Goal: Use online tool/utility: Utilize a website feature to perform a specific function

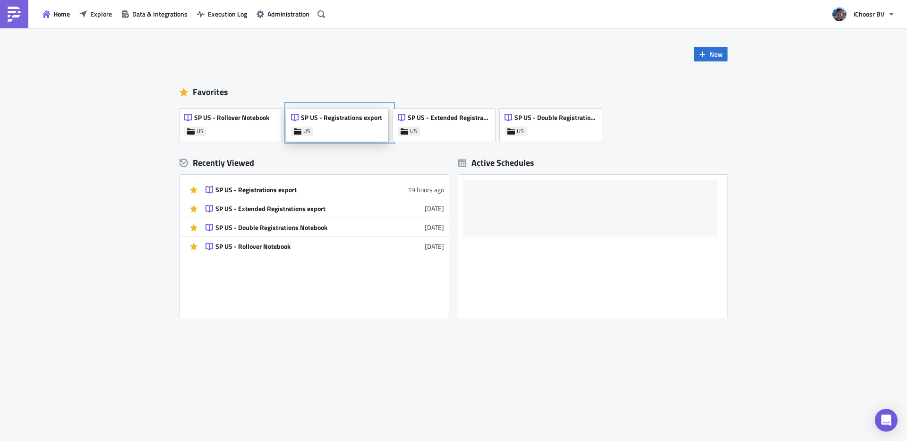
click at [344, 121] on span "SP US - Registrations export" at bounding box center [341, 117] width 81 height 9
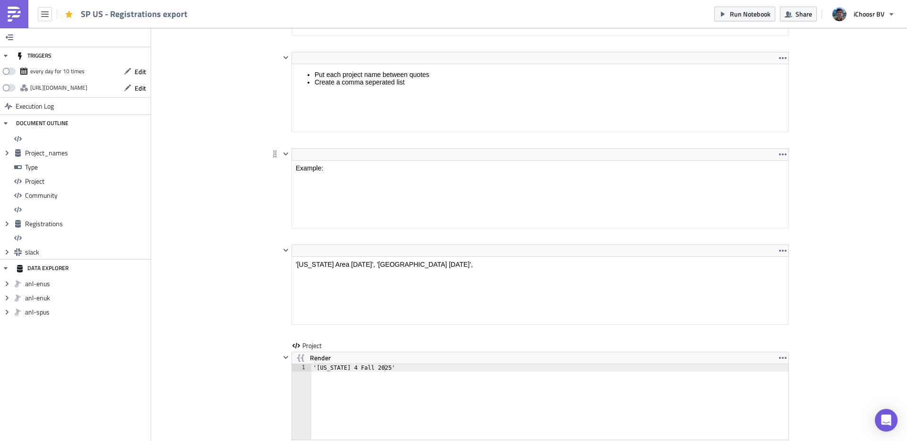
scroll to position [1544, 0]
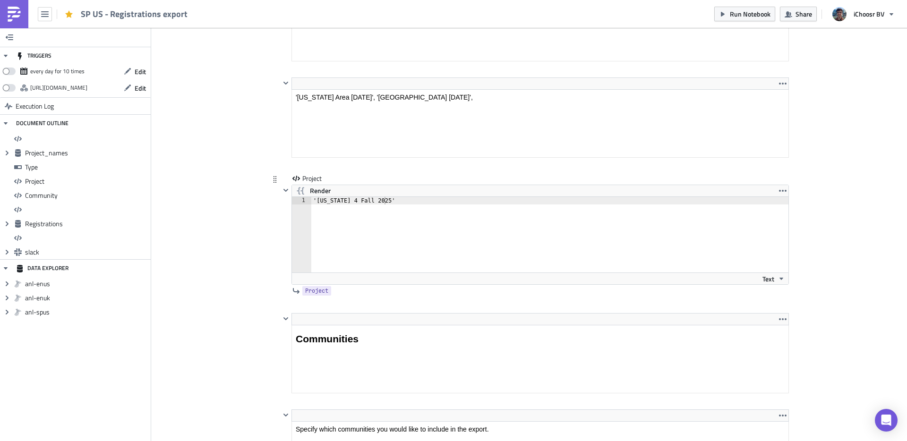
type textarea "'[US_STATE] 4 Fall 2025'"
click at [381, 203] on div "'[US_STATE] 4 Fall 2025'" at bounding box center [555, 242] width 488 height 91
drag, startPoint x: 379, startPoint y: 201, endPoint x: 316, endPoint y: 198, distance: 62.9
click at [316, 198] on div "'[US_STATE] 4 Fall 2025'" at bounding box center [555, 242] width 488 height 91
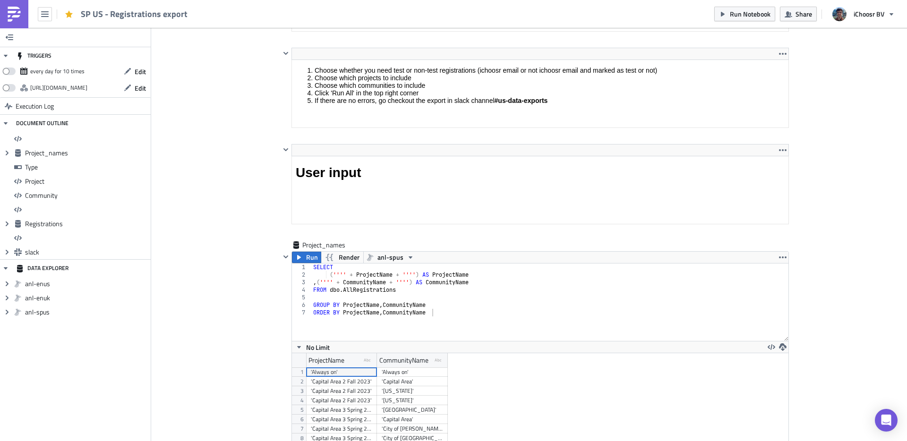
scroll to position [758, 0]
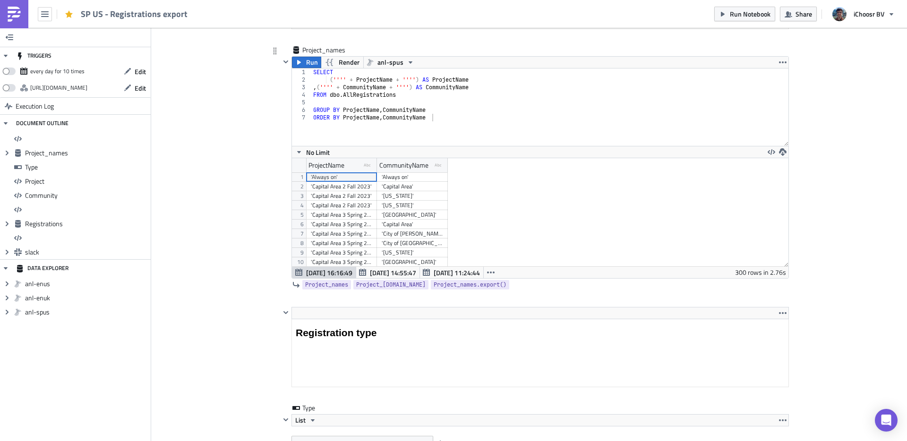
click at [357, 189] on div "'Capital Area 2 Fall 2023'" at bounding box center [341, 186] width 61 height 9
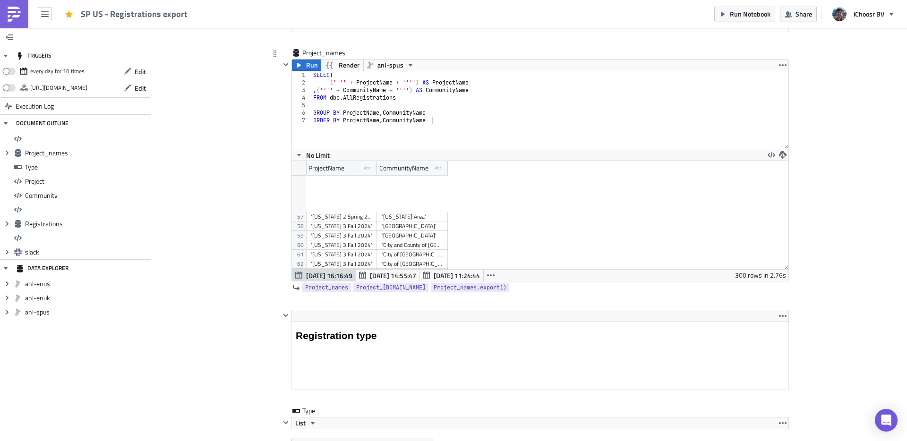
scroll to position [277, 0]
click at [354, 215] on div "'Capital Area [DATE]'" at bounding box center [341, 213] width 61 height 9
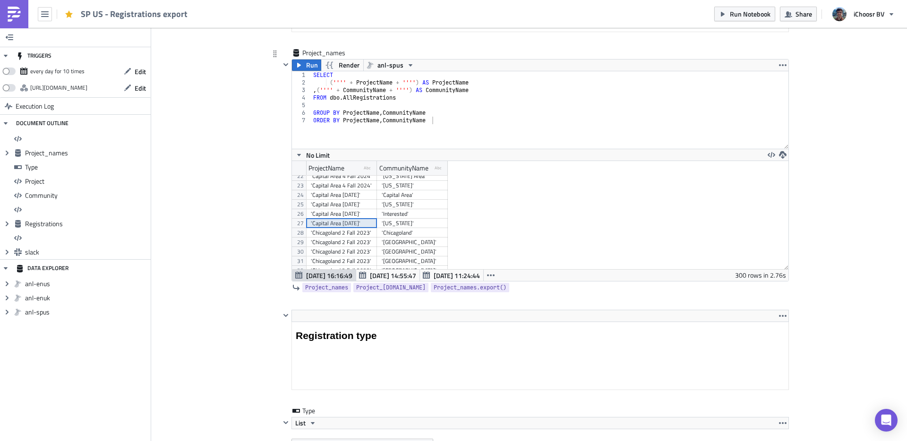
click at [347, 221] on div "'Capital Area [DATE]'" at bounding box center [341, 223] width 61 height 9
click at [342, 196] on div "'Capital Area [DATE]'" at bounding box center [341, 194] width 61 height 9
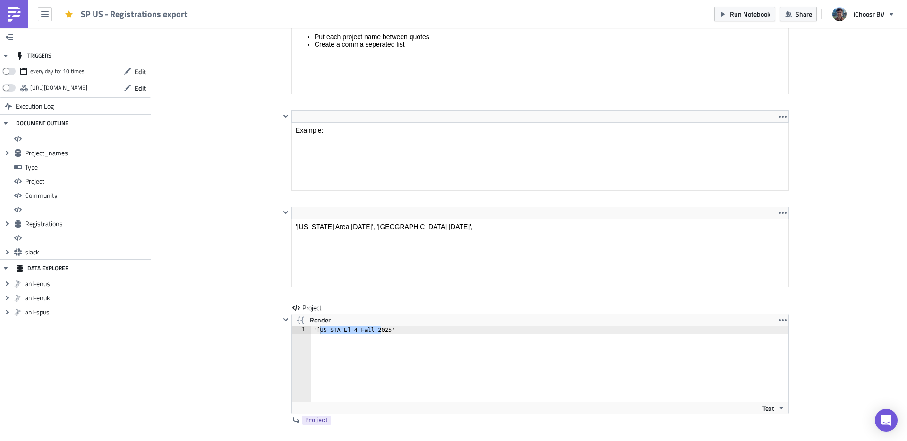
scroll to position [1516, 0]
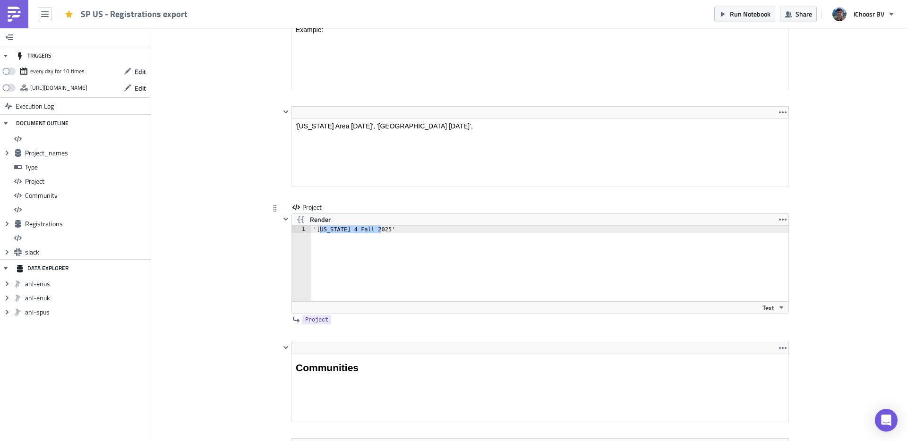
click at [383, 228] on div "'[US_STATE] 4 Fall 2025'" at bounding box center [555, 271] width 488 height 91
paste textarea "'Capital Area [DATE]'"
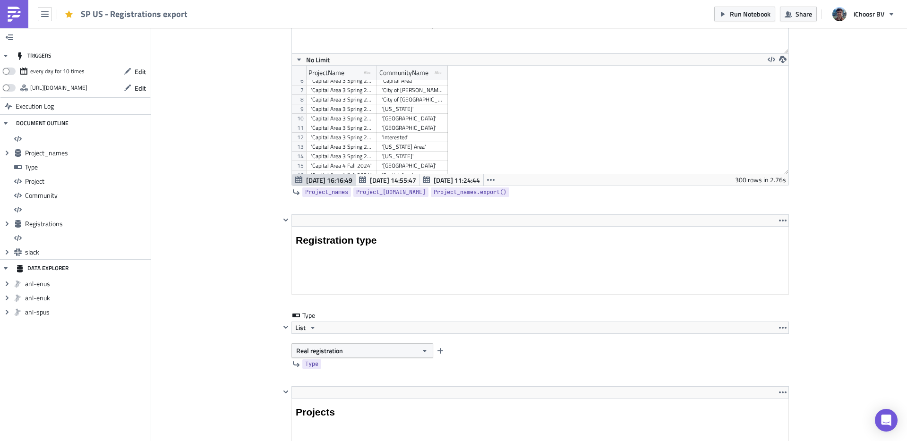
scroll to position [43, 0]
type textarea "'Capital Area [DATE]',"
click at [346, 147] on div "'Capital Area 3 Spring 2024'" at bounding box center [341, 144] width 61 height 9
drag, startPoint x: 356, startPoint y: 116, endPoint x: 358, endPoint y: 122, distance: 6.3
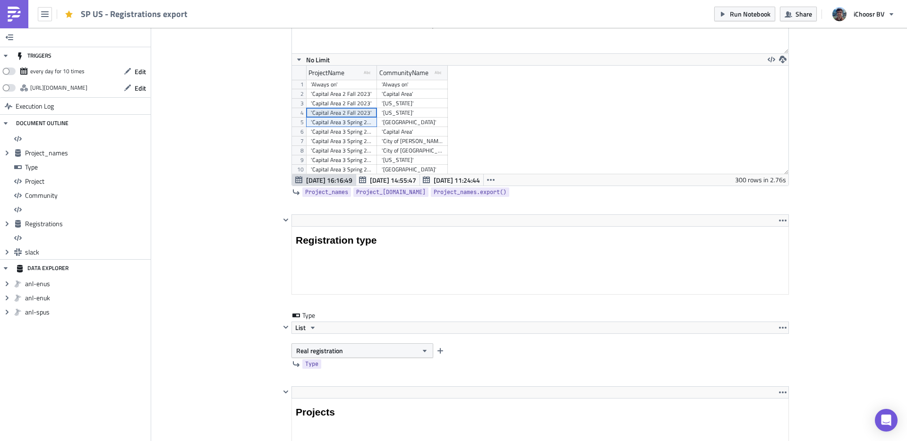
click at [358, 80] on div "'Capital Area 4 Fall 2024' '[GEOGRAPHIC_DATA]' 'Capital Area 3 Spring 2024' '[U…" at bounding box center [377, 80] width 142 height 0
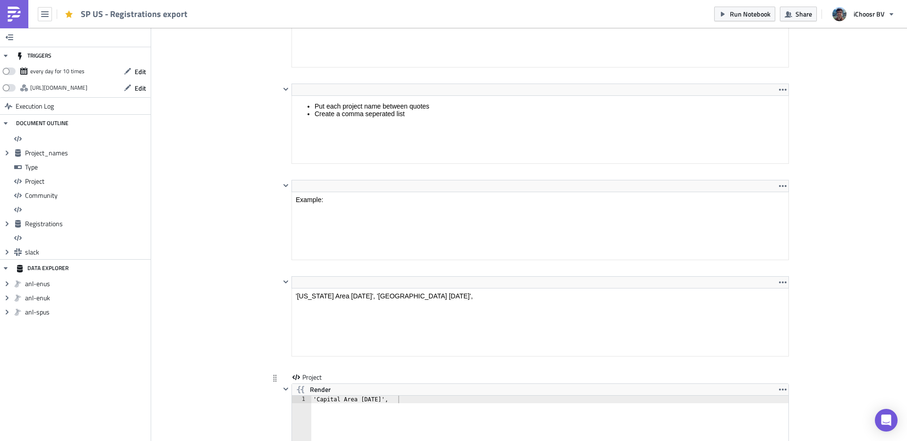
scroll to position [1548, 0]
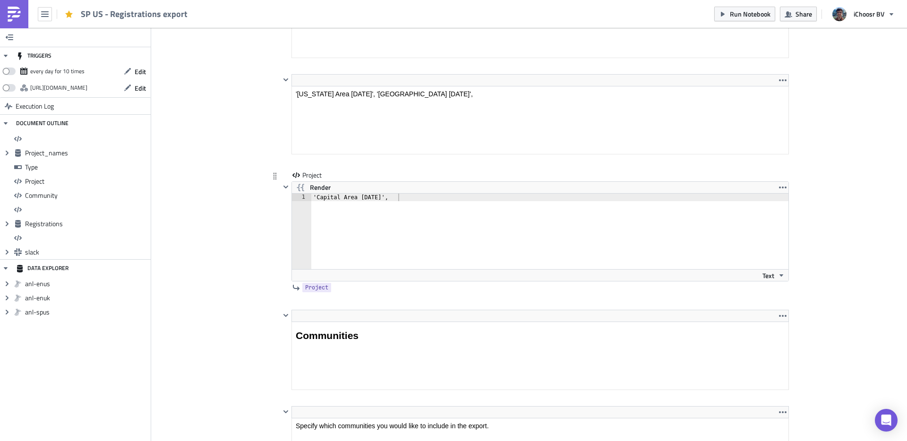
click at [416, 199] on div "'Capital Area [DATE]'," at bounding box center [555, 239] width 488 height 91
paste textarea "'Capital Area 3 Spring 2024'"
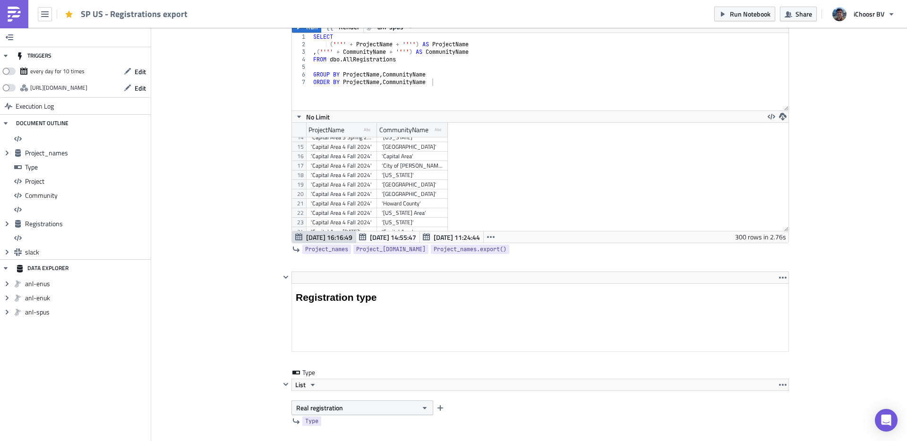
scroll to position [181, 0]
click at [353, 168] on div "'Capital Area 4 Fall 2024'" at bounding box center [341, 167] width 61 height 9
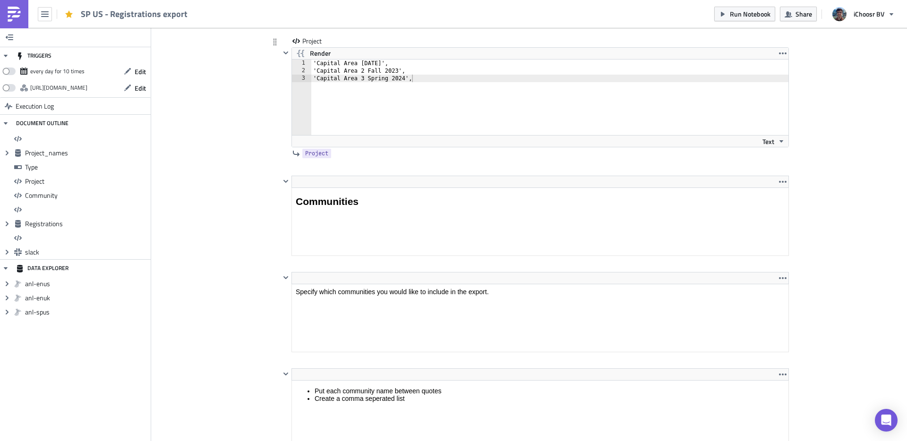
click at [425, 91] on div "'Capital Area [DATE]', 'Capital Area 2 Fall 2023', 'Capital Area 3 Spring 2024'," at bounding box center [555, 105] width 488 height 91
paste textarea "'Capital Area 4 Fall 2024'"
drag, startPoint x: 408, startPoint y: 75, endPoint x: 455, endPoint y: 77, distance: 47.8
click at [408, 75] on div "'Capital Area [DATE]', 'Capital Area 2 Fall 2023', 'Capital Area 3 Spring 2024'…" at bounding box center [555, 105] width 488 height 91
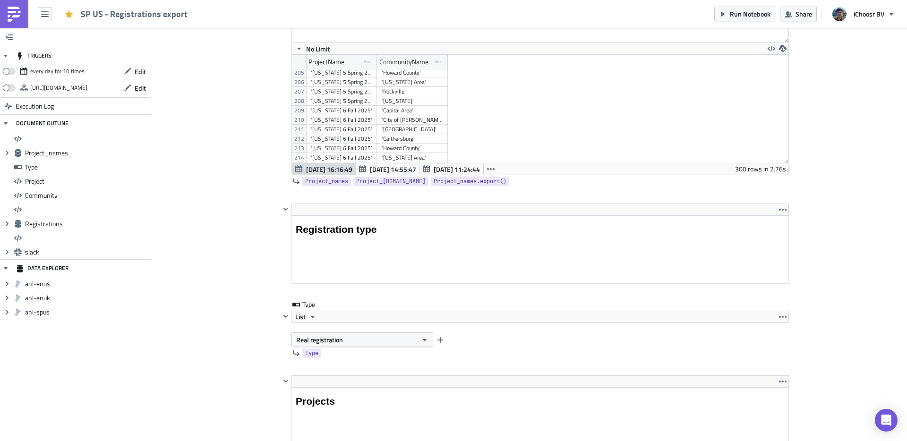
type textarea "'Capital Area 4 Fall 2024',"
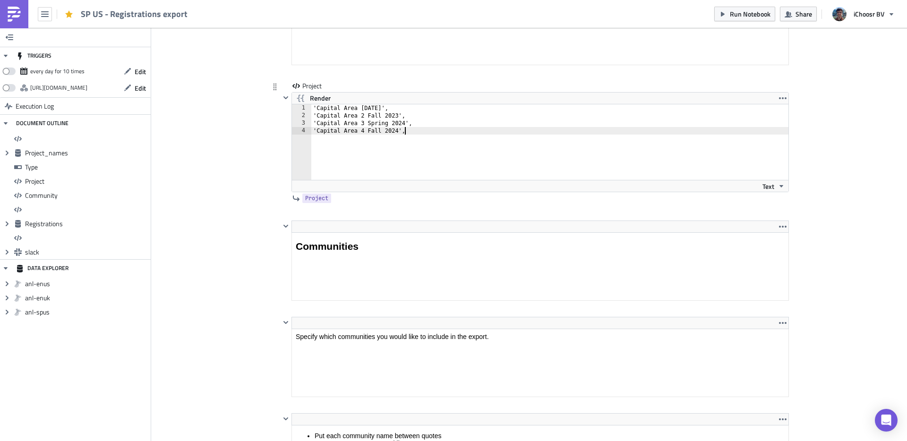
click at [426, 134] on div "'Capital Area [DATE]', 'Capital Area 2 Fall 2023', 'Capital Area 3 Spring 2024'…" at bounding box center [555, 149] width 488 height 91
paste textarea "'[US_STATE] 6 Fall 2025'"
click at [401, 139] on div "'Capital Area [DATE]', 'Capital Area 2 Fall 2023', 'Capital Area 3 Spring 2024'…" at bounding box center [555, 149] width 488 height 91
type textarea "'[US_STATE] 5 Spring 2025',"
click at [197, 95] on div "Cover Image US Execution Log SP US - Registrations export <h1>All registrations…" at bounding box center [529, 166] width 756 height 3550
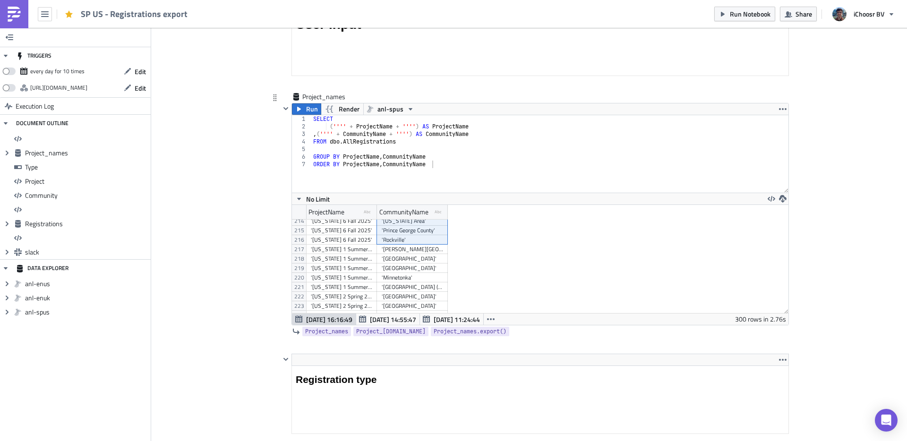
drag, startPoint x: 416, startPoint y: 247, endPoint x: 421, endPoint y: 240, distance: 8.5
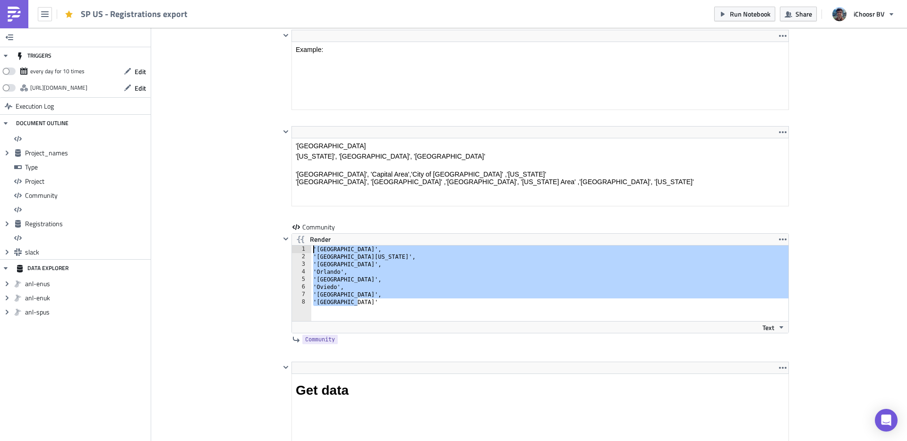
drag, startPoint x: 366, startPoint y: 304, endPoint x: 263, endPoint y: 218, distance: 134.1
type textarea "'[GEOGRAPHIC_DATA]', '[GEOGRAPHIC_DATA][US_STATE]',"
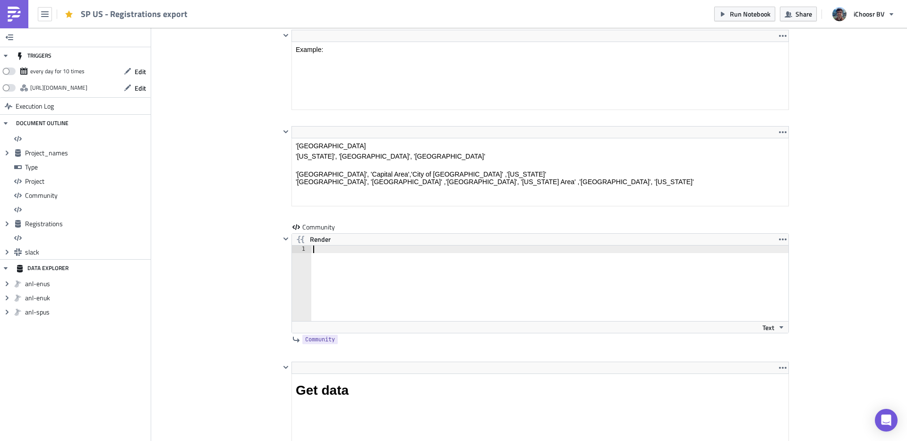
paste textarea "'Rockville'"
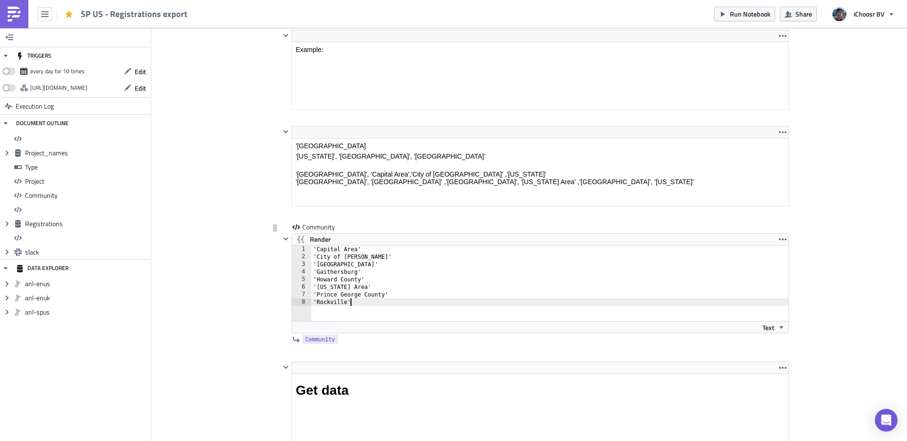
click at [375, 245] on div "'Rockville' 1 2 3 4 5 6 7 8 'Capital Area' 'City of [GEOGRAPHIC_DATA]' '[GEOGRA…" at bounding box center [540, 289] width 496 height 88
click at [371, 248] on div "'Capital Area' 'City of [GEOGRAPHIC_DATA]' 'Frederick County' '[GEOGRAPHIC_DATA…" at bounding box center [555, 291] width 488 height 91
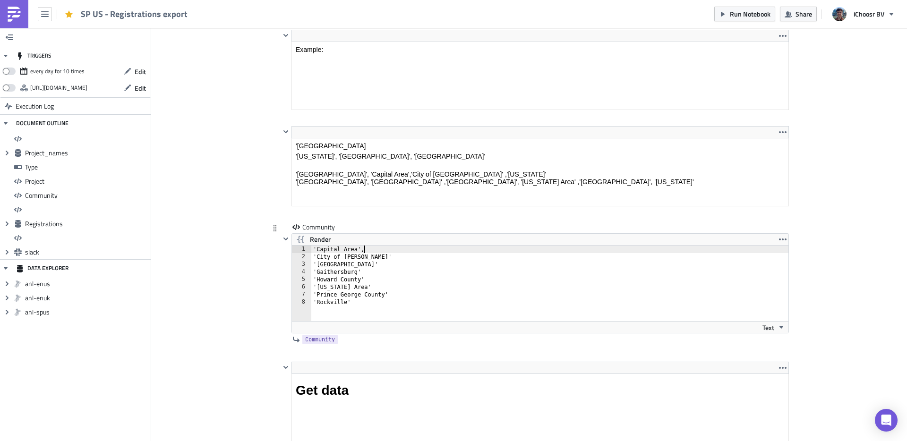
click at [374, 253] on div "'Capital Area', 'City of [GEOGRAPHIC_DATA]' '[GEOGRAPHIC_DATA]' '[GEOGRAPHIC_DA…" at bounding box center [555, 291] width 488 height 91
click at [373, 258] on div "'Capital Area', 'City of [GEOGRAPHIC_DATA]' '[GEOGRAPHIC_DATA]' '[GEOGRAPHIC_DA…" at bounding box center [555, 291] width 488 height 91
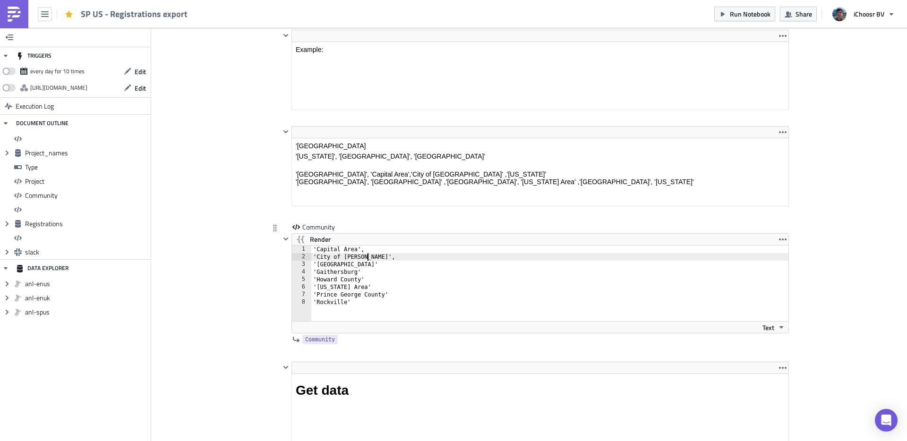
click at [375, 262] on div "'Capital Area', 'City of [GEOGRAPHIC_DATA]', '[GEOGRAPHIC_DATA]' '[GEOGRAPHIC_D…" at bounding box center [555, 291] width 488 height 91
click at [367, 270] on div "'Capital Area', 'City of [GEOGRAPHIC_DATA]', '[GEOGRAPHIC_DATA]', '[GEOGRAPHIC_…" at bounding box center [555, 291] width 488 height 91
click at [365, 279] on div "'Capital Area', 'City of [GEOGRAPHIC_DATA]', '[GEOGRAPHIC_DATA]', '[GEOGRAPHIC_…" at bounding box center [555, 291] width 488 height 91
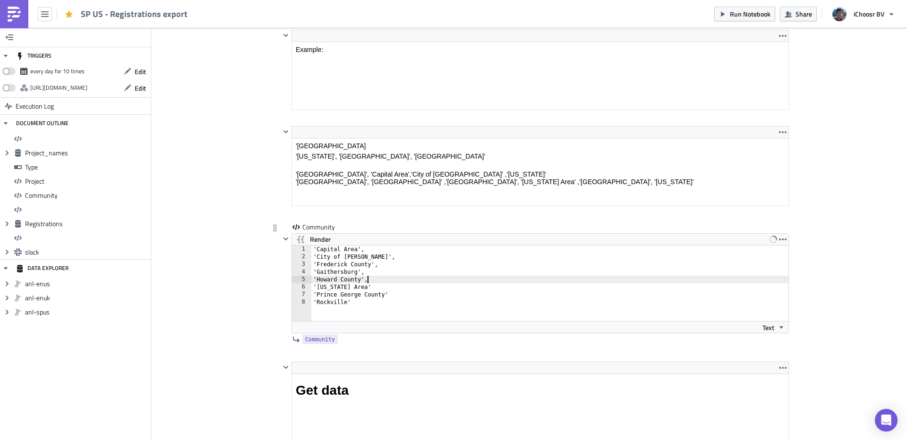
click at [365, 285] on div "'Capital Area', 'City of [GEOGRAPHIC_DATA]', '[GEOGRAPHIC_DATA]', '[GEOGRAPHIC_…" at bounding box center [555, 291] width 488 height 91
click at [395, 296] on div "'Capital Area', 'City of [GEOGRAPHIC_DATA]', '[GEOGRAPHIC_DATA]', '[GEOGRAPHIC_…" at bounding box center [555, 291] width 488 height 91
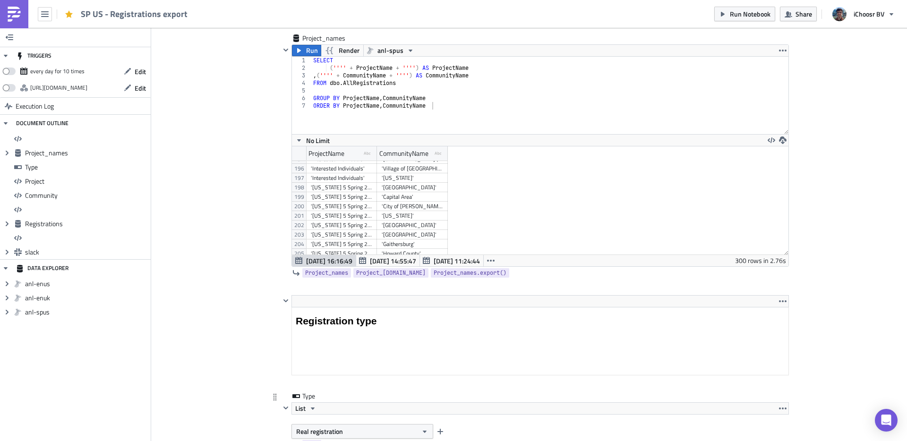
type textarea "'Prince George County',"
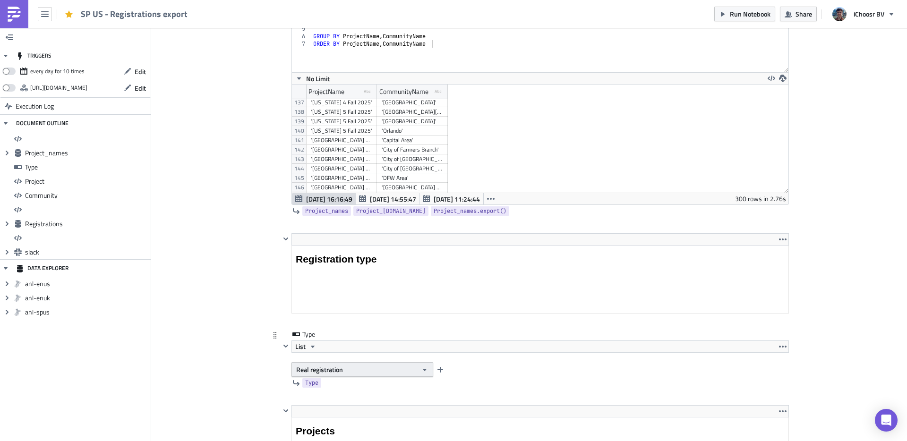
scroll to position [1219, 0]
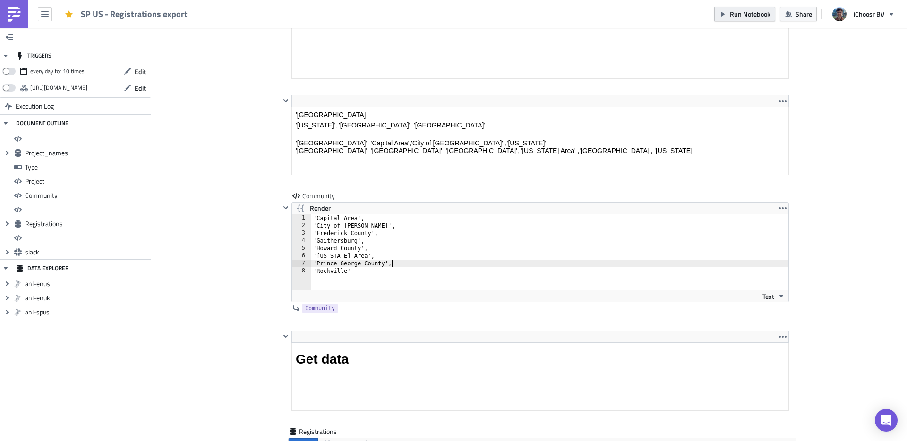
click at [732, 13] on span "Run Notebook" at bounding box center [750, 14] width 41 height 10
